Goal: Task Accomplishment & Management: Manage account settings

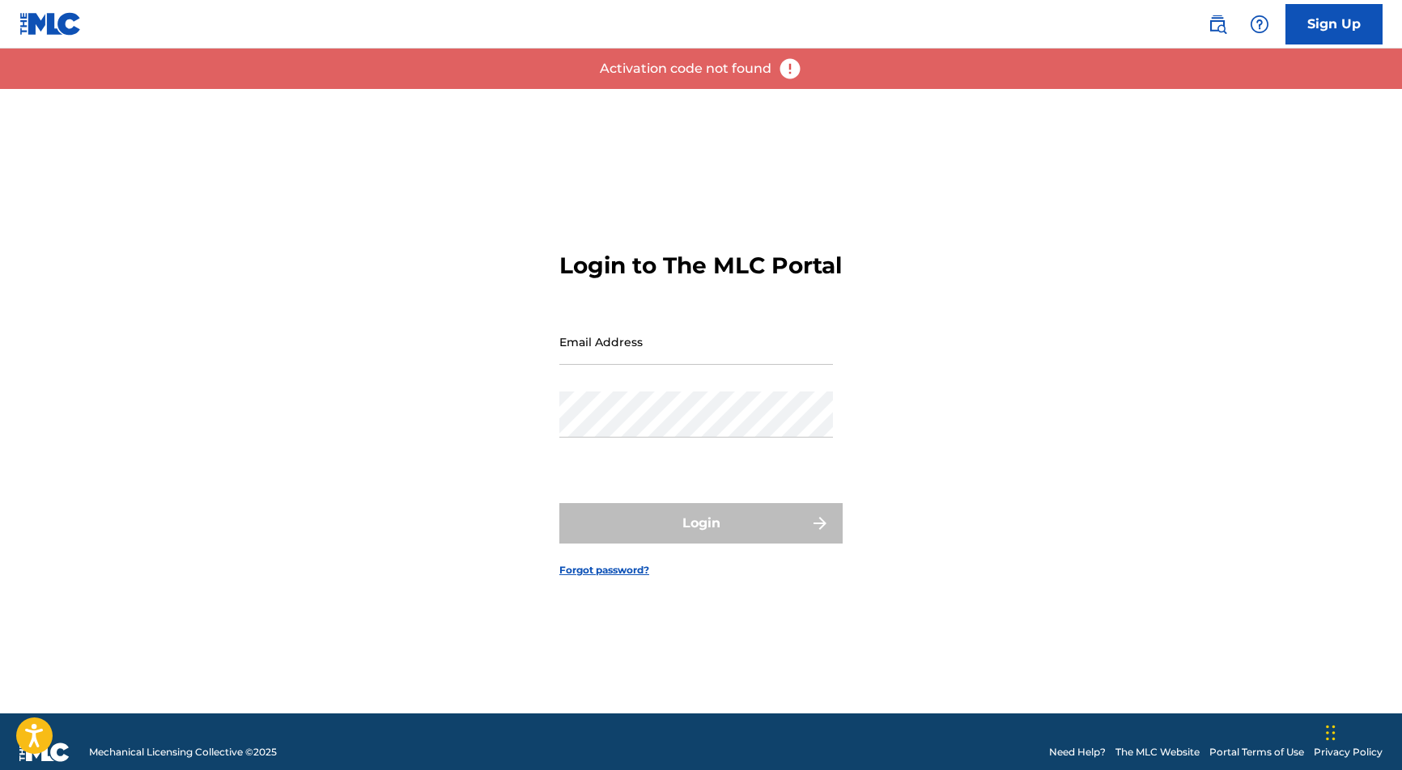
click at [620, 357] on input "Email Address" at bounding box center [696, 342] width 274 height 46
type input "[EMAIL_ADDRESS][DOMAIN_NAME]"
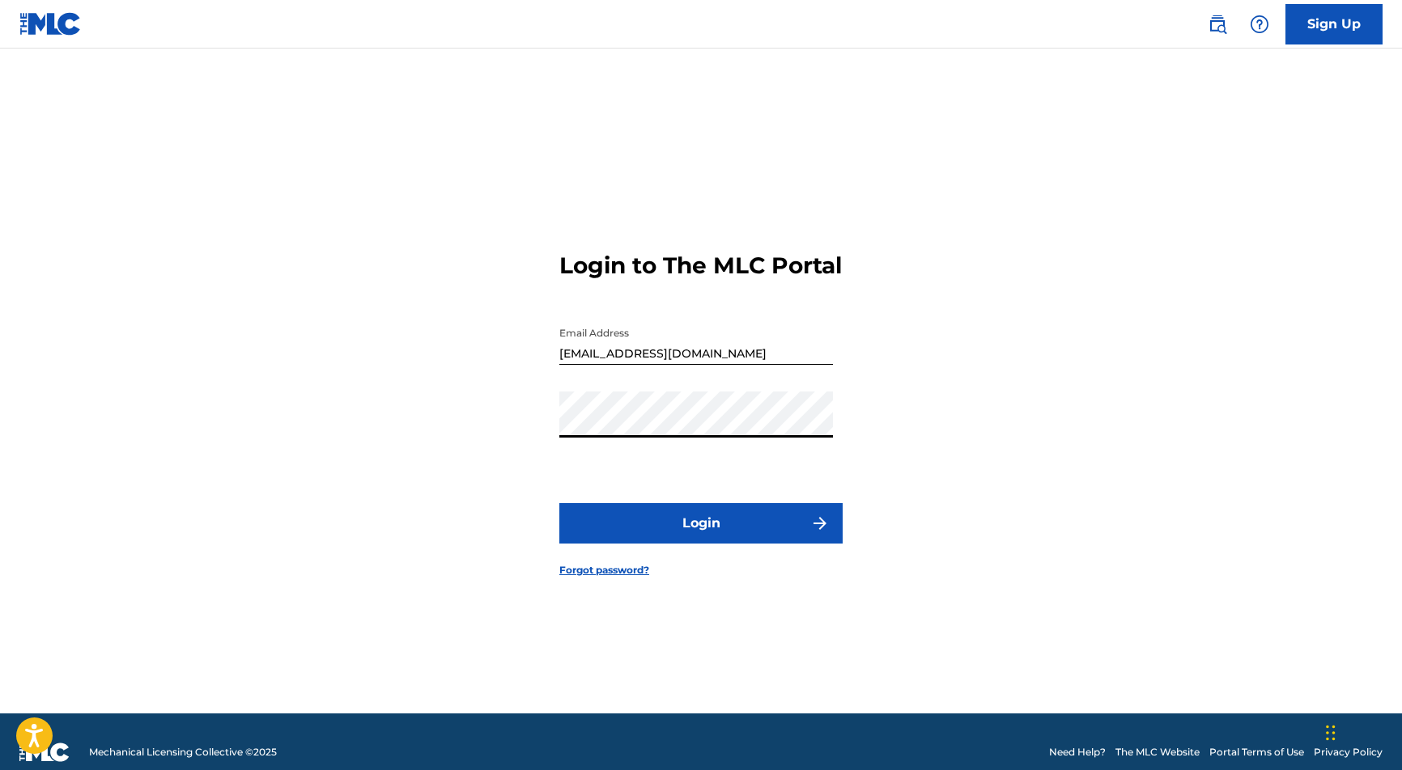
click at [559, 503] on button "Login" at bounding box center [700, 523] width 283 height 40
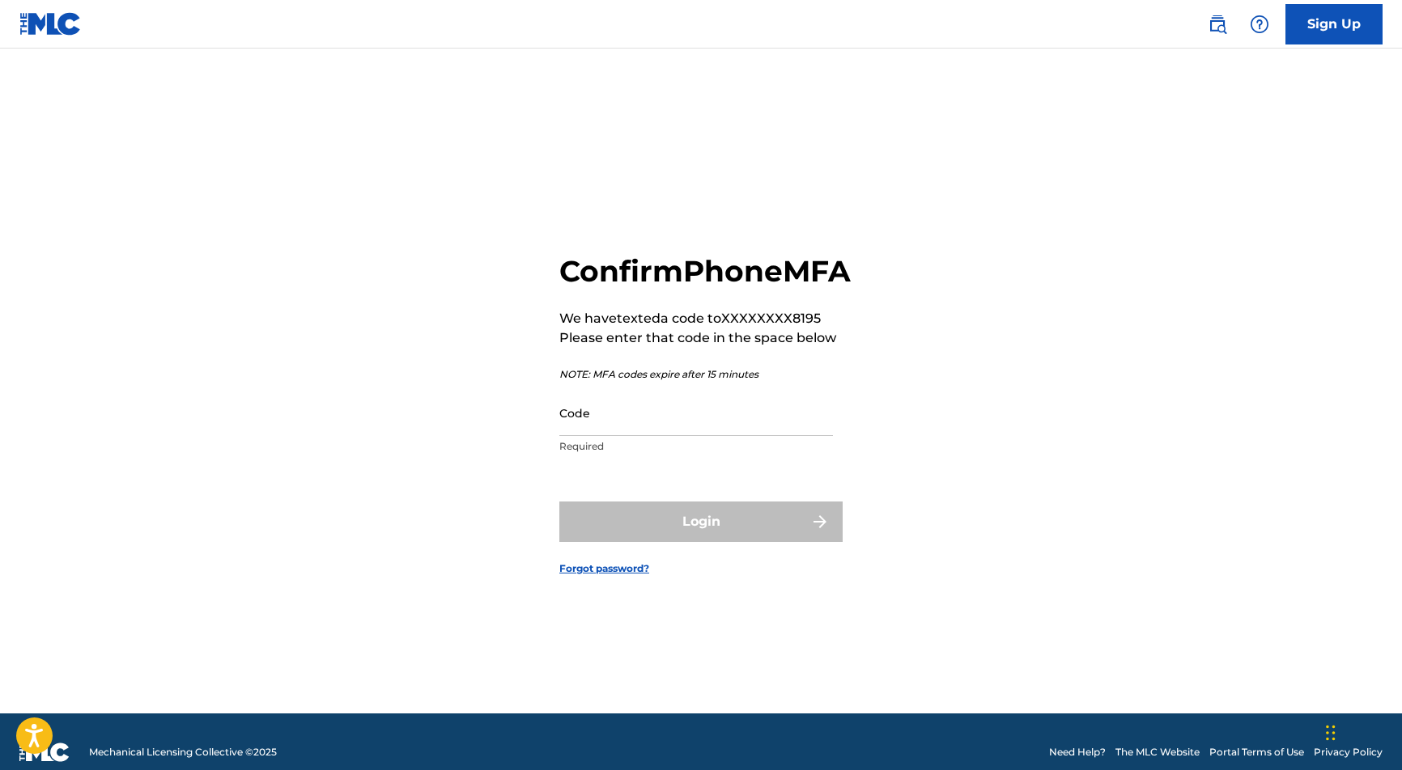
click at [651, 434] on input "Code" at bounding box center [696, 413] width 274 height 46
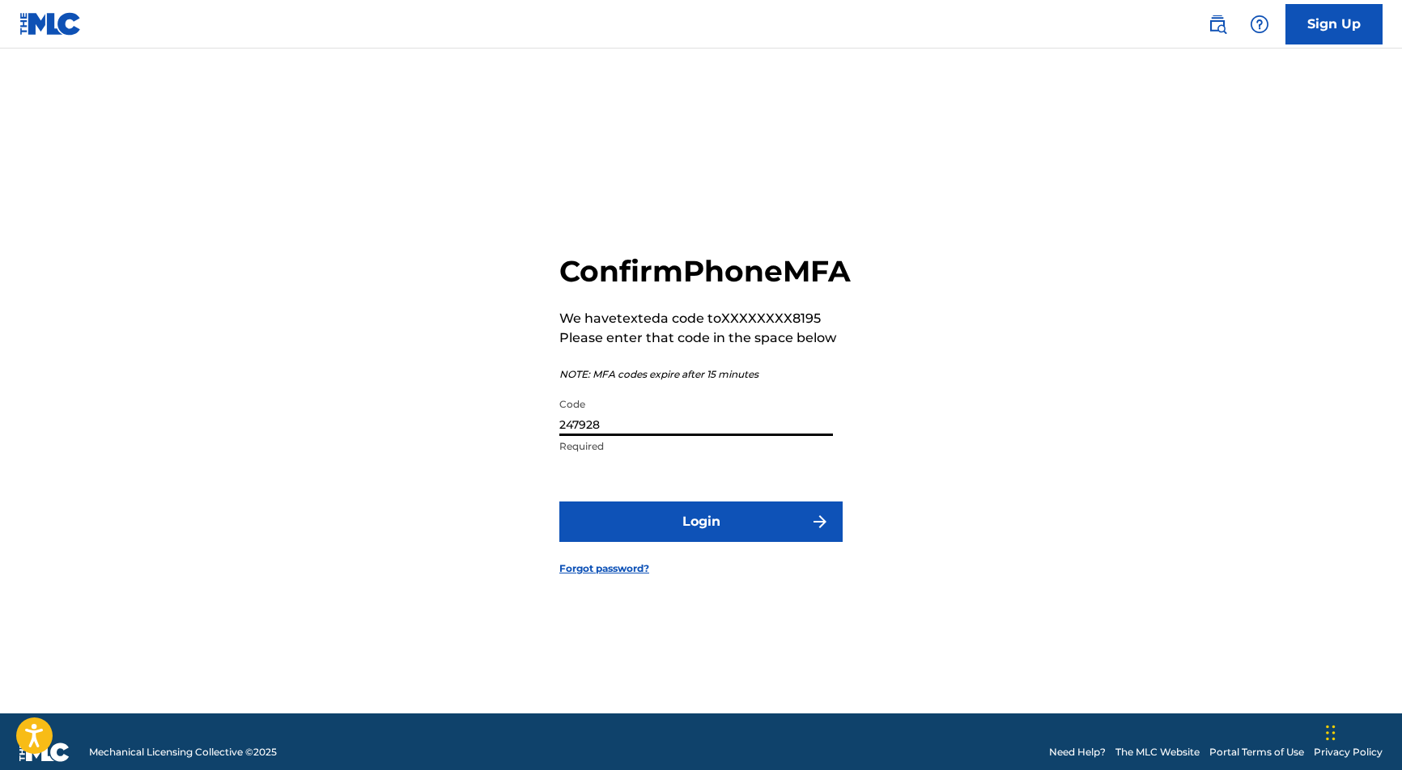
type input "247928"
click at [559, 502] on button "Login" at bounding box center [700, 522] width 283 height 40
